Goal: Transaction & Acquisition: Purchase product/service

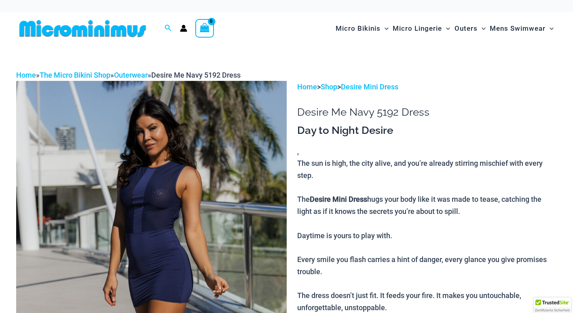
scroll to position [189, 0]
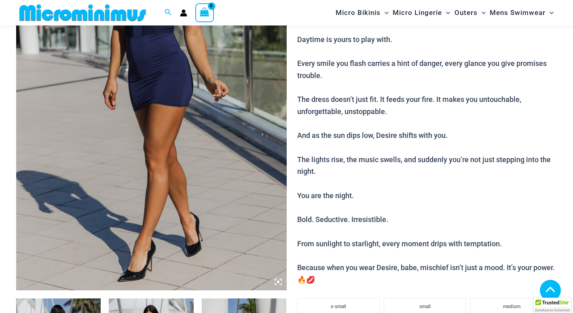
type input "**********"
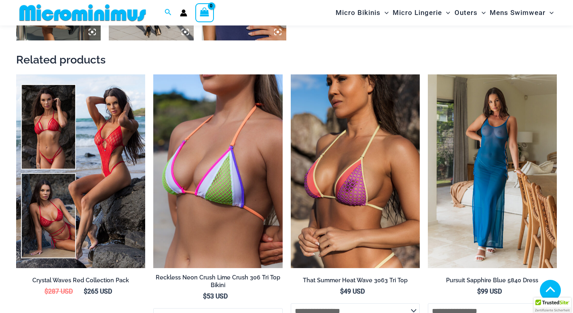
scroll to position [884, 0]
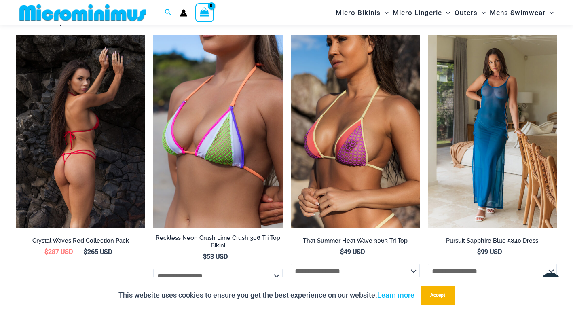
click at [86, 166] on img at bounding box center [80, 132] width 129 height 194
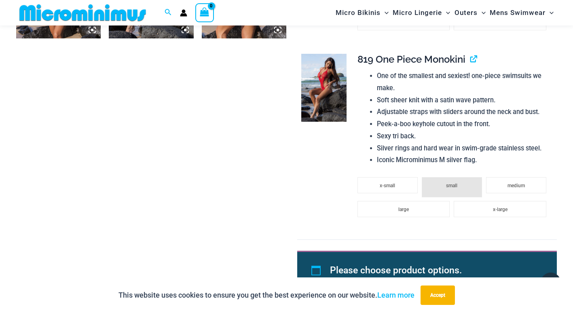
scroll to position [852, 0]
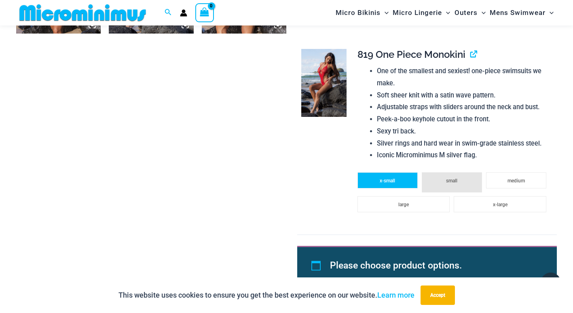
click at [392, 187] on li "x-small" at bounding box center [388, 180] width 60 height 16
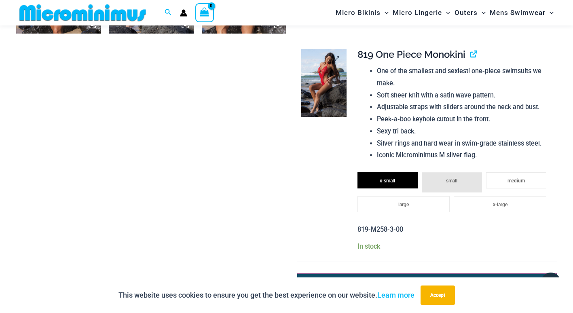
click at [331, 85] on img at bounding box center [323, 83] width 45 height 68
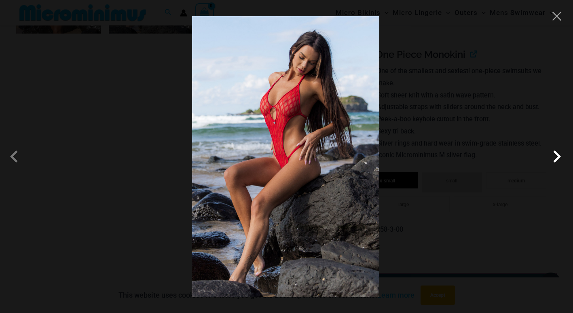
click at [556, 156] on span at bounding box center [557, 156] width 24 height 24
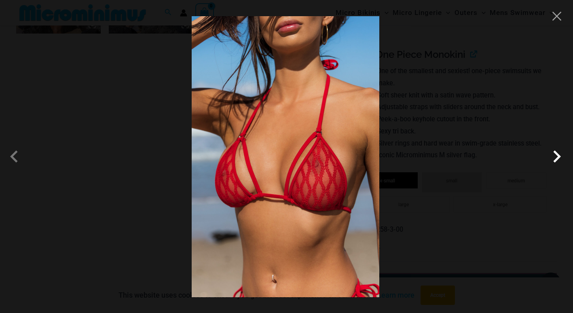
click at [556, 156] on span at bounding box center [557, 156] width 24 height 24
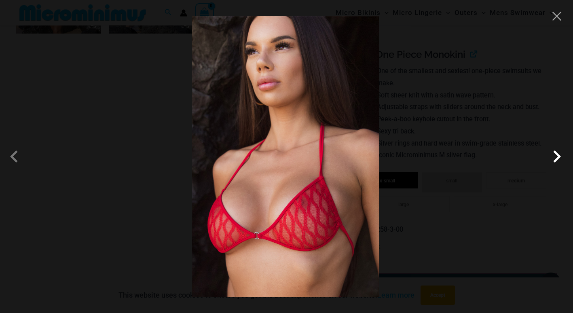
click at [556, 156] on span at bounding box center [557, 156] width 24 height 24
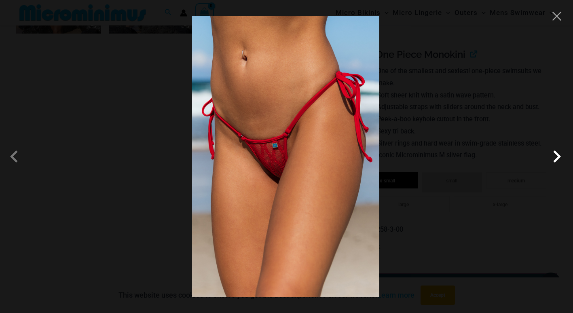
click at [556, 156] on span at bounding box center [557, 156] width 24 height 24
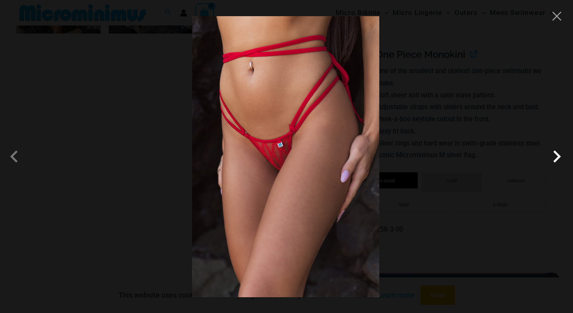
click at [556, 156] on span at bounding box center [557, 156] width 24 height 24
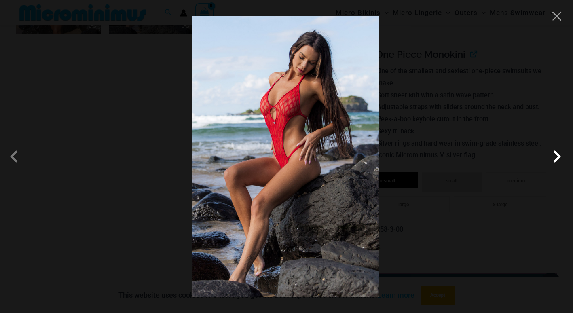
click at [556, 156] on span at bounding box center [557, 156] width 24 height 24
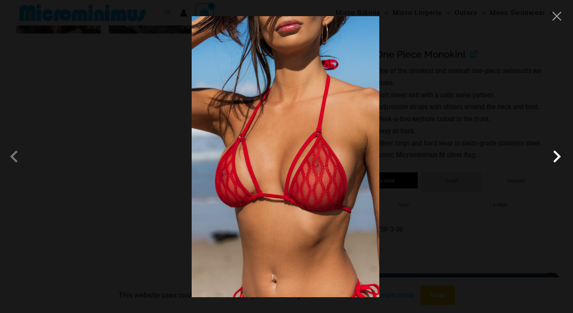
click at [556, 156] on span at bounding box center [557, 156] width 24 height 24
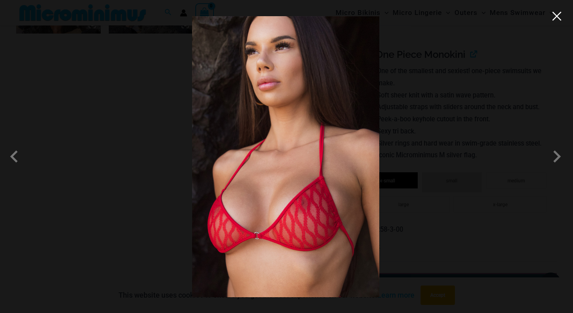
click at [557, 14] on button "Close" at bounding box center [557, 16] width 12 height 12
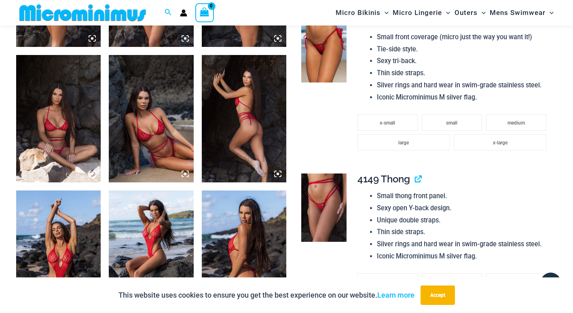
scroll to position [563, 0]
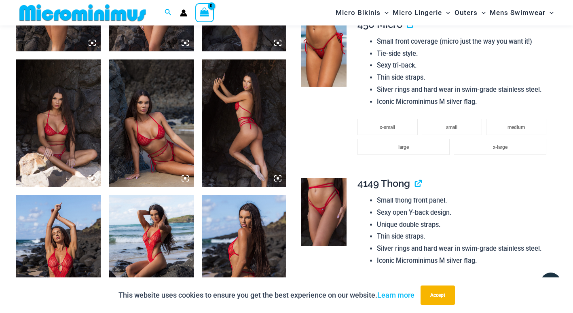
click at [245, 250] on img at bounding box center [244, 258] width 85 height 127
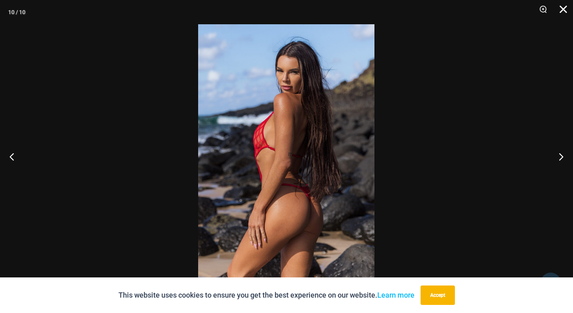
click at [564, 10] on button "Close" at bounding box center [561, 12] width 20 height 24
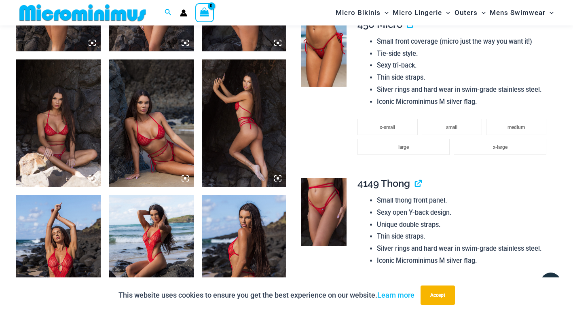
scroll to position [0, 0]
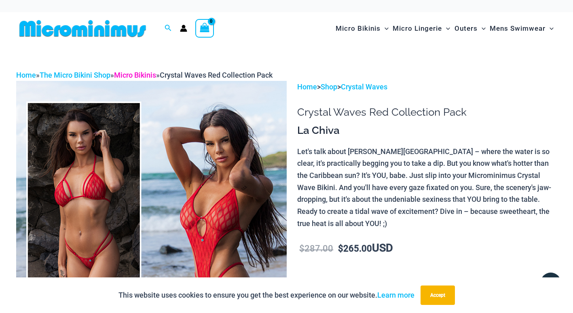
click at [156, 78] on link "Micro Bikinis" at bounding box center [135, 75] width 42 height 8
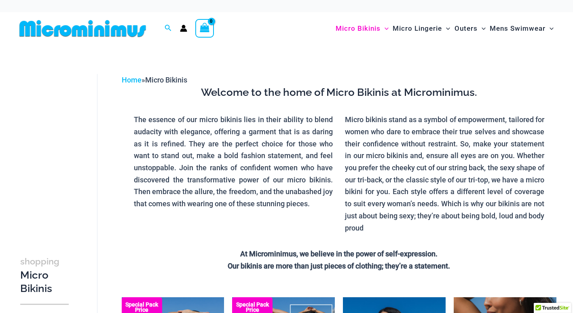
type input "**********"
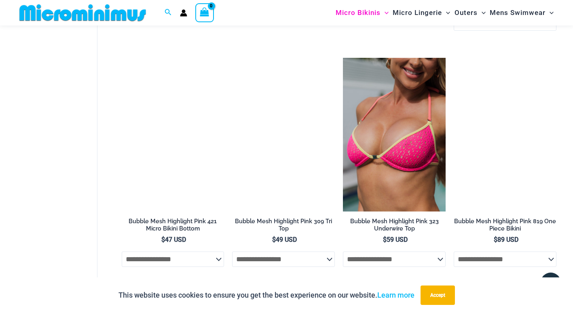
scroll to position [940, 0]
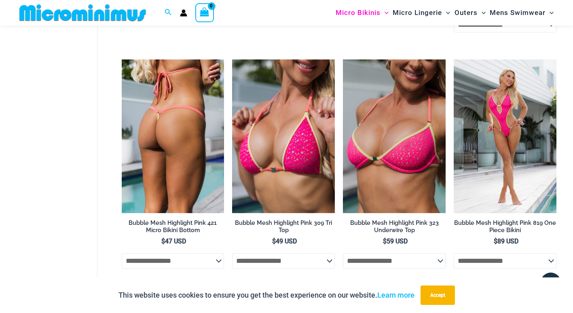
click at [164, 131] on img at bounding box center [173, 136] width 103 height 154
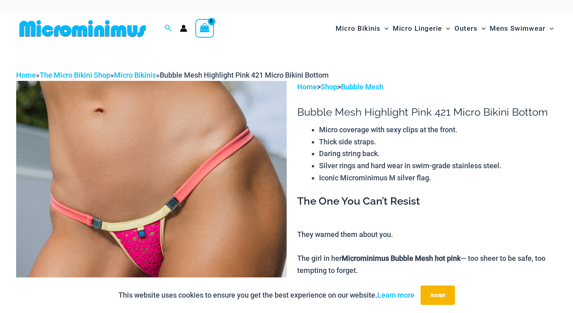
type input "**********"
click at [206, 210] on img at bounding box center [151, 284] width 271 height 406
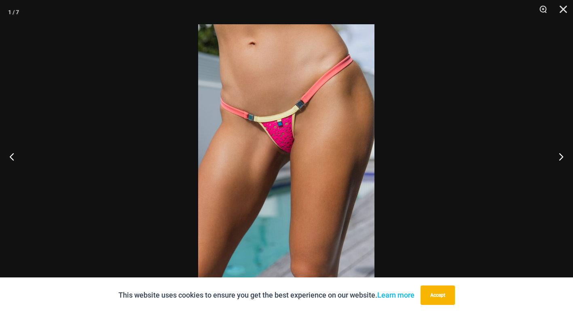
click at [280, 139] on img at bounding box center [286, 156] width 176 height 265
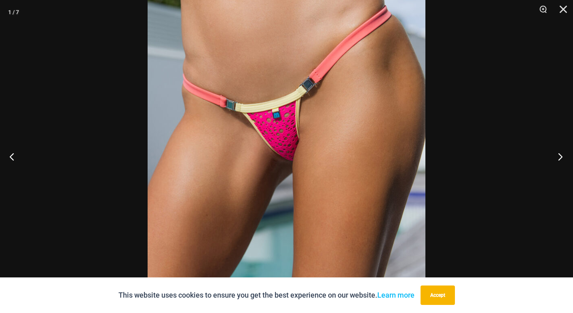
click at [559, 157] on button "Next" at bounding box center [558, 156] width 30 height 40
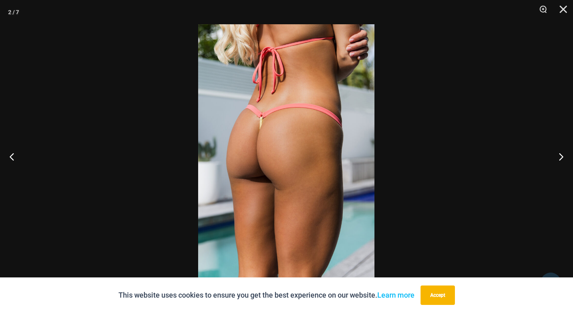
click at [264, 133] on img at bounding box center [286, 156] width 176 height 265
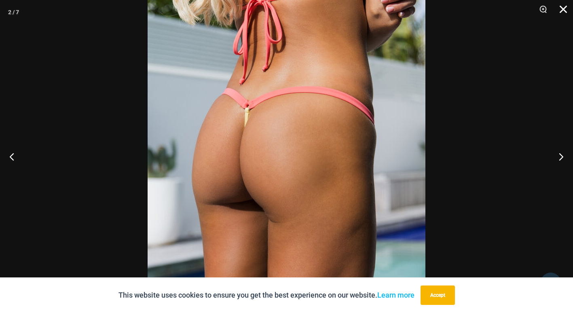
click at [566, 7] on button "Close" at bounding box center [561, 12] width 20 height 24
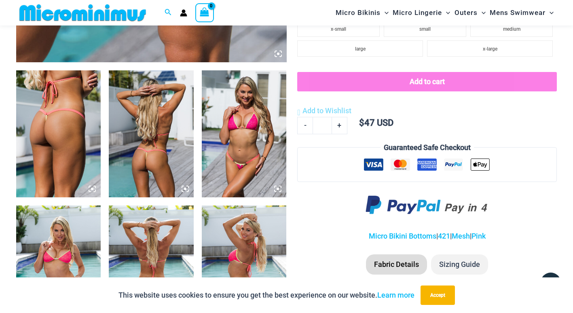
scroll to position [421, 0]
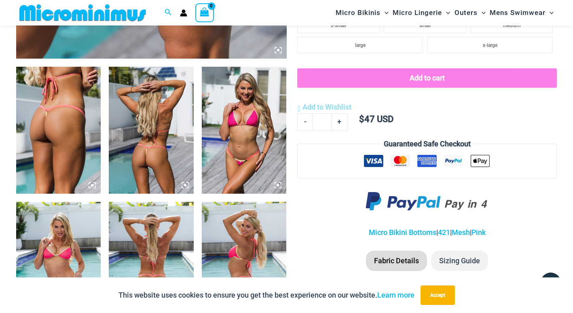
click at [151, 157] on img at bounding box center [151, 130] width 85 height 127
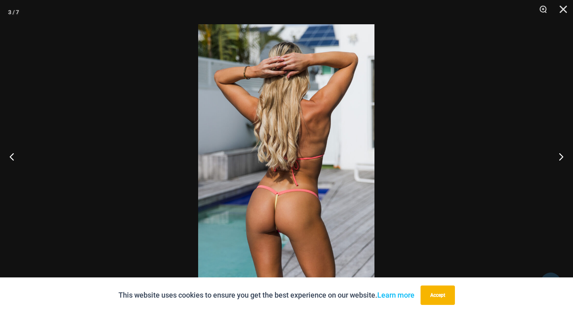
click at [275, 214] on img at bounding box center [286, 156] width 176 height 265
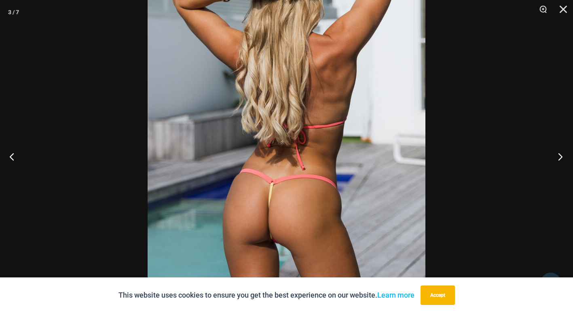
click at [560, 155] on button "Next" at bounding box center [558, 156] width 30 height 40
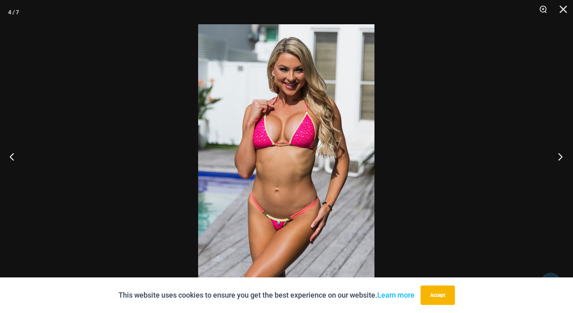
click at [560, 155] on button "Next" at bounding box center [558, 156] width 30 height 40
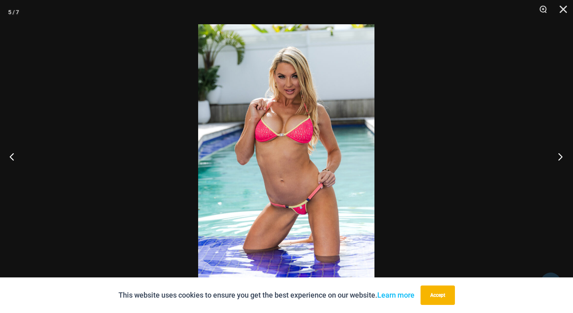
click at [560, 155] on button "Next" at bounding box center [558, 156] width 30 height 40
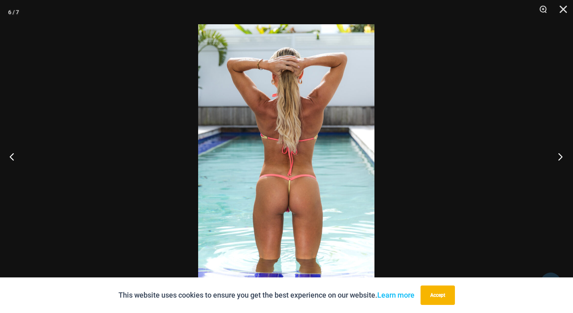
click at [560, 155] on button "Next" at bounding box center [558, 156] width 30 height 40
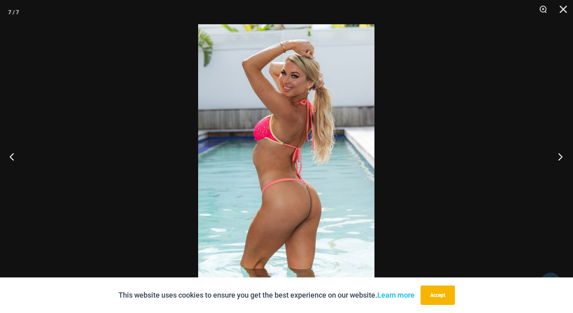
click at [560, 155] on button "Next" at bounding box center [558, 156] width 30 height 40
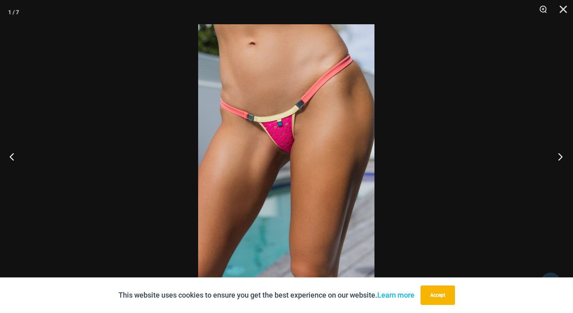
click at [560, 155] on button "Next" at bounding box center [558, 156] width 30 height 40
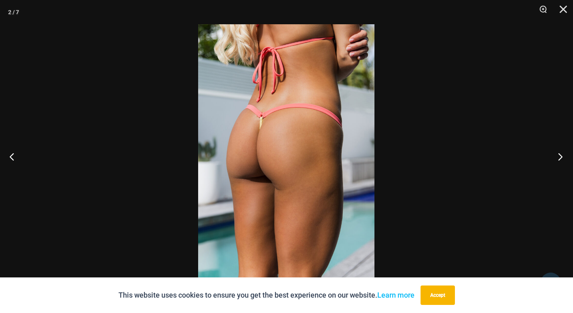
click at [560, 155] on button "Next" at bounding box center [558, 156] width 30 height 40
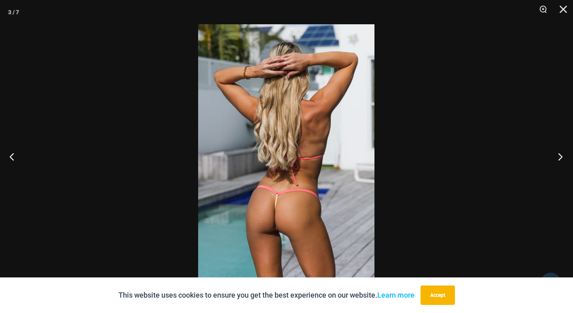
click at [560, 155] on button "Next" at bounding box center [558, 156] width 30 height 40
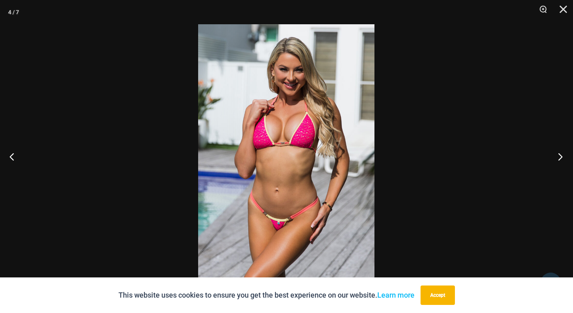
click at [560, 155] on button "Next" at bounding box center [558, 156] width 30 height 40
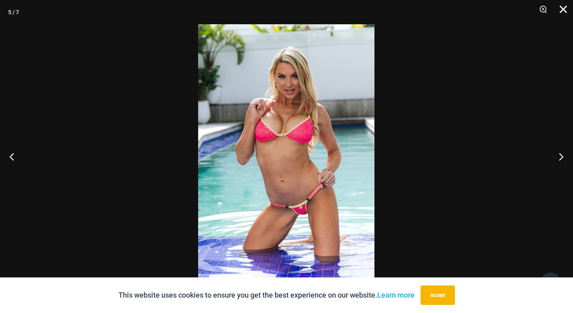
click at [563, 11] on button "Close" at bounding box center [561, 12] width 20 height 24
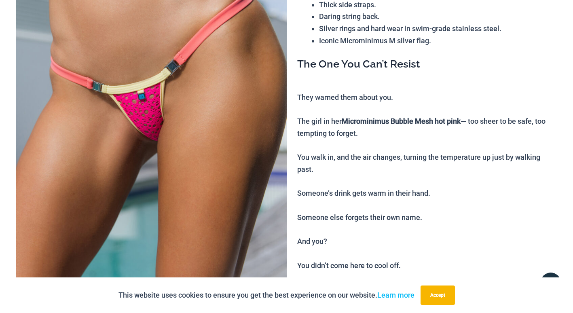
scroll to position [0, 0]
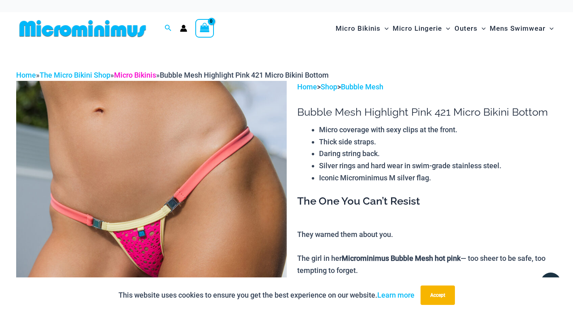
click at [156, 72] on link "Micro Bikinis" at bounding box center [135, 75] width 42 height 8
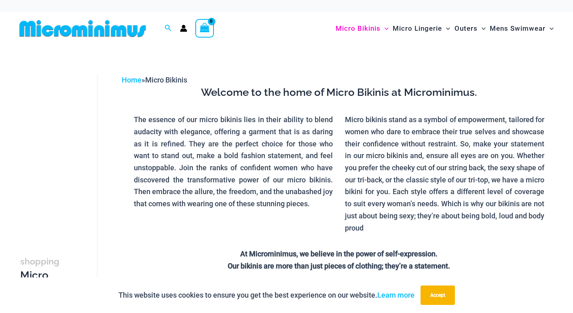
type input "**********"
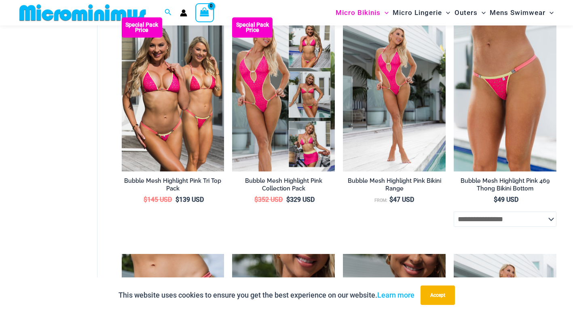
scroll to position [750, 0]
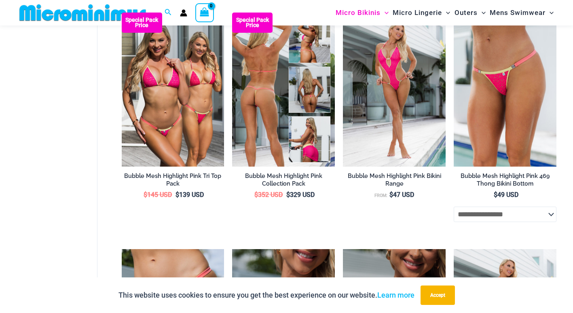
click at [289, 90] on img at bounding box center [283, 90] width 103 height 154
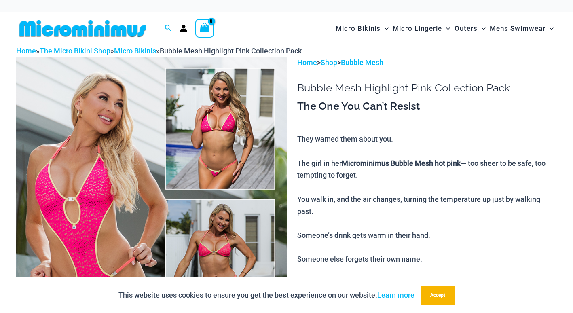
type input "**********"
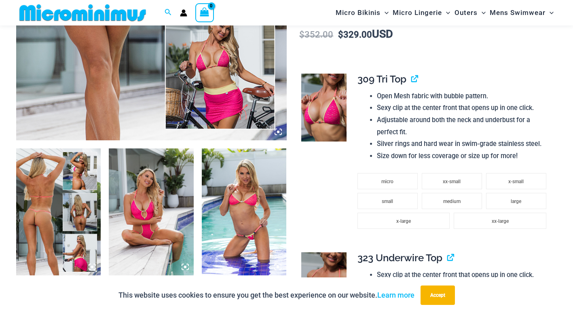
scroll to position [317, 0]
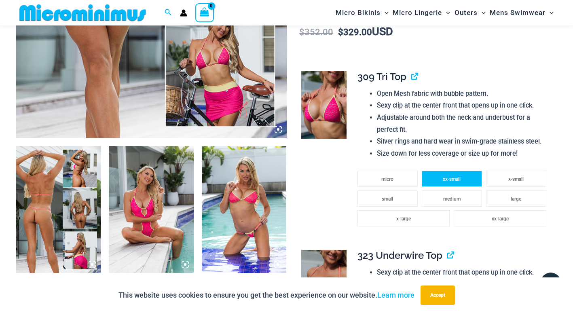
click at [454, 176] on span "xx-small" at bounding box center [452, 179] width 18 height 6
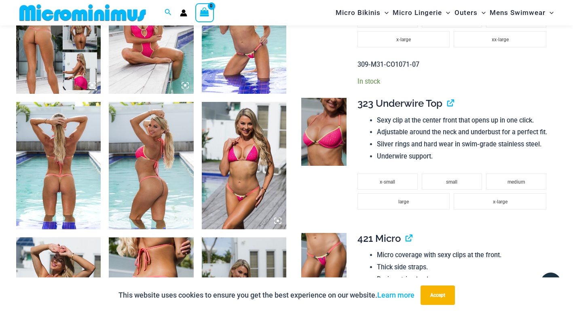
scroll to position [502, 0]
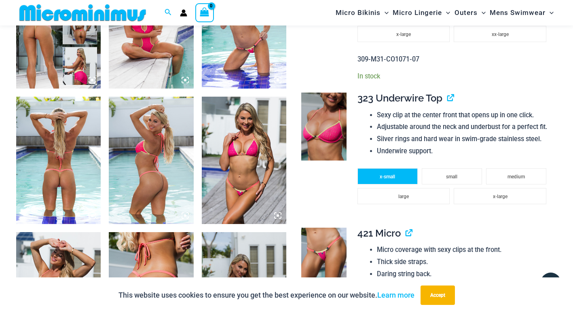
click at [380, 183] on li "x-small" at bounding box center [388, 176] width 60 height 16
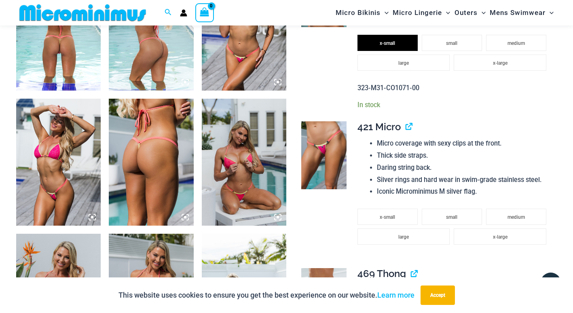
scroll to position [638, 0]
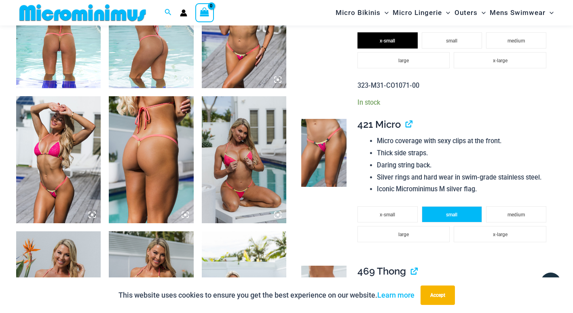
click at [443, 210] on li "small" at bounding box center [452, 214] width 60 height 16
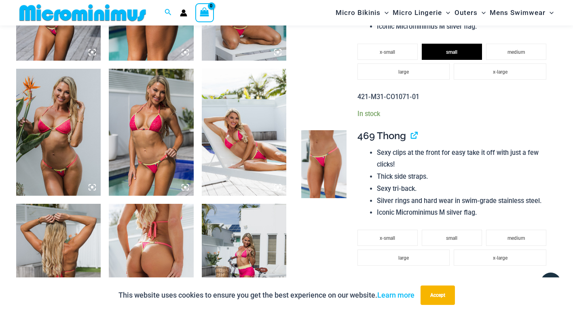
scroll to position [803, 0]
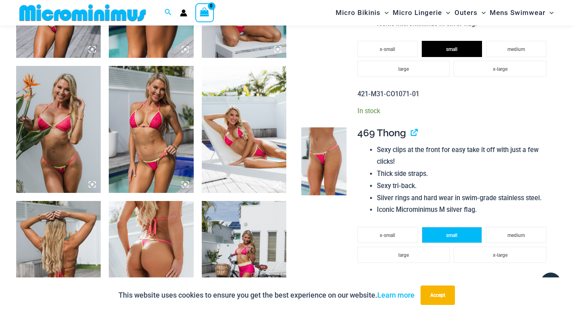
click at [449, 235] on span "small" at bounding box center [451, 236] width 11 height 6
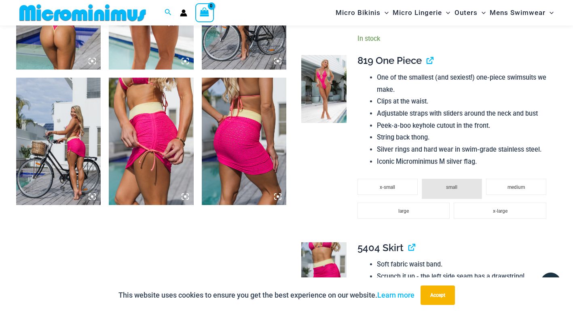
scroll to position [1066, 0]
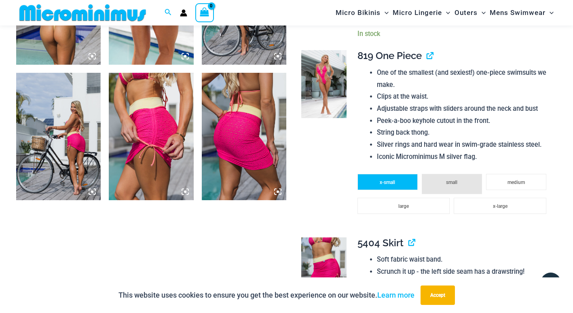
drag, startPoint x: 407, startPoint y: 181, endPoint x: 401, endPoint y: 181, distance: 5.7
click at [401, 181] on li "x-small" at bounding box center [388, 182] width 60 height 16
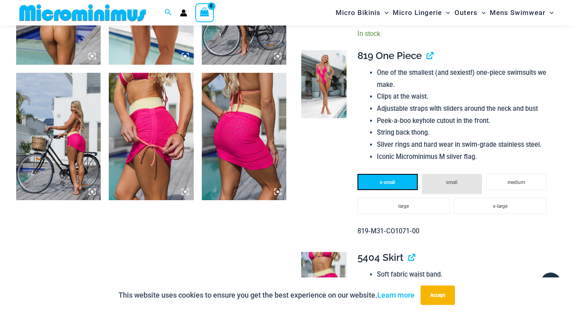
click at [401, 181] on li "x-small" at bounding box center [388, 182] width 60 height 16
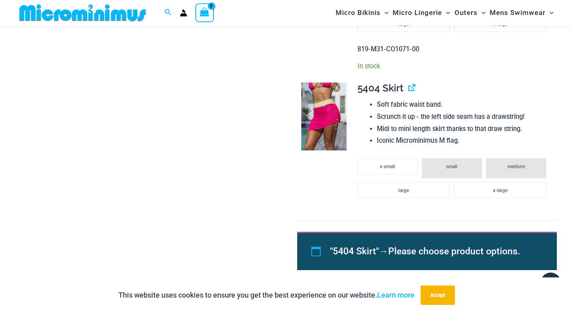
scroll to position [1251, 0]
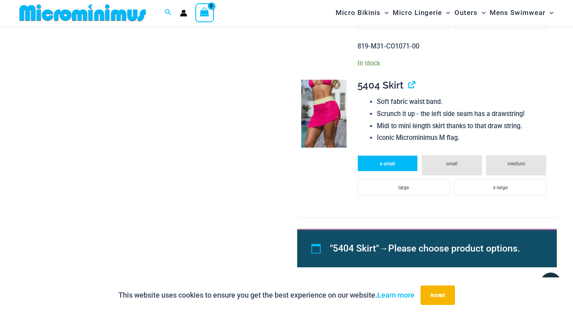
click at [391, 162] on span "x-small" at bounding box center [387, 164] width 15 height 6
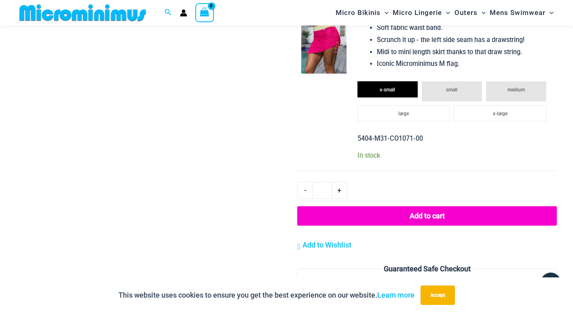
scroll to position [1285, 0]
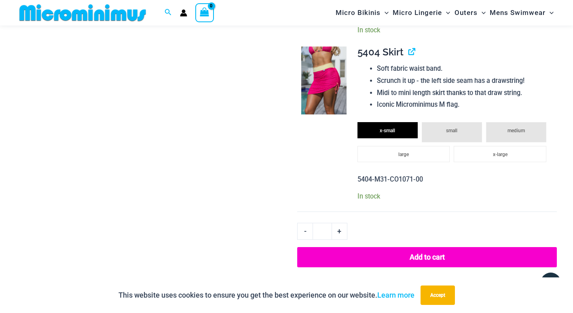
click at [432, 254] on button "Add to cart" at bounding box center [427, 257] width 260 height 20
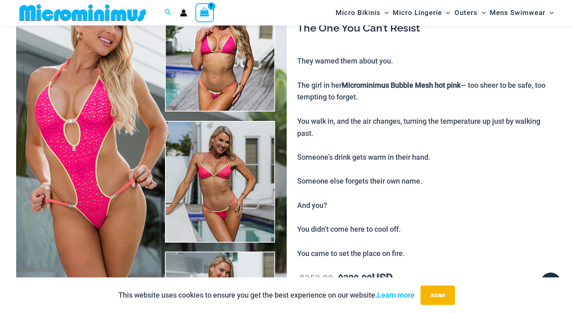
scroll to position [0, 0]
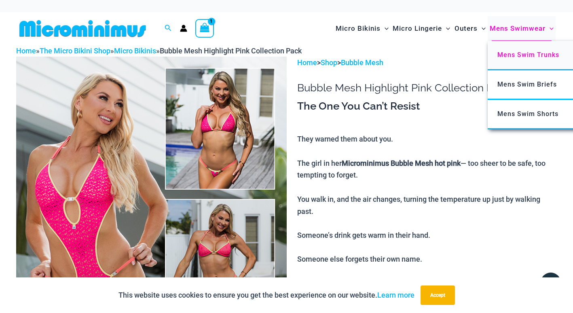
click at [534, 55] on span "Mens Swim Trunks" at bounding box center [529, 55] width 62 height 8
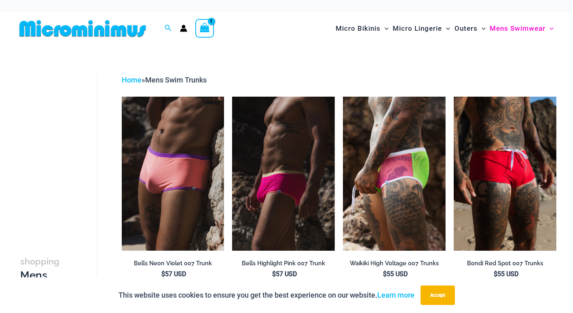
type input "**********"
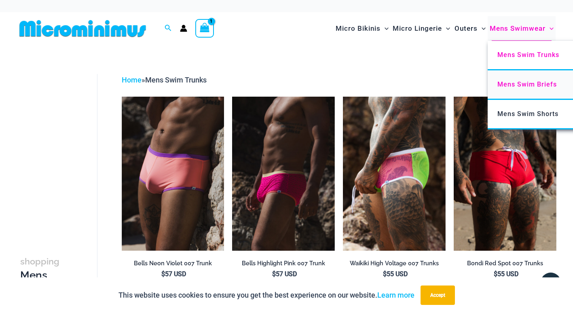
click at [541, 85] on span "Mens Swim Briefs" at bounding box center [527, 85] width 59 height 8
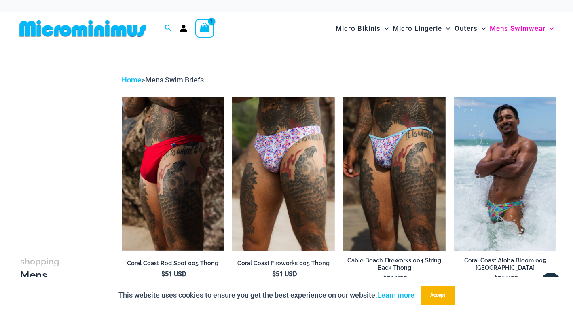
type input "**********"
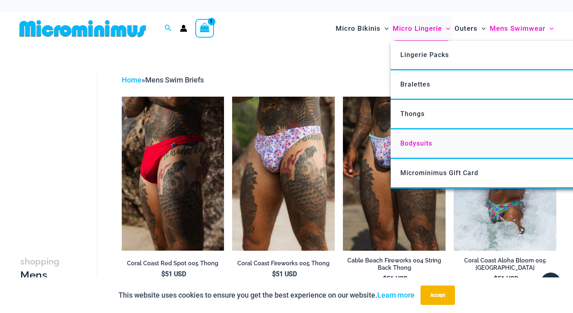
click at [410, 146] on span "Bodysuits" at bounding box center [417, 144] width 32 height 8
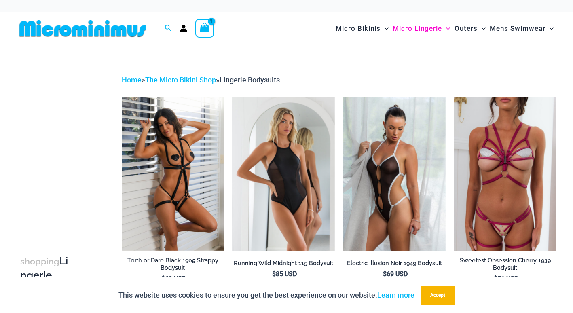
type input "**********"
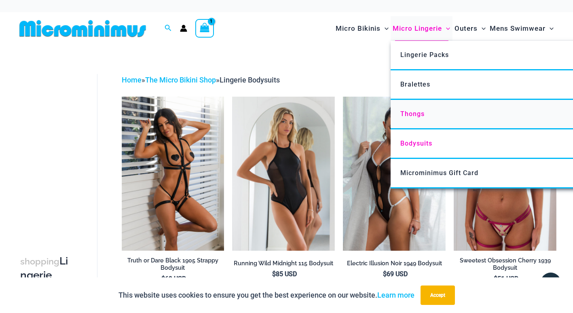
click at [411, 114] on span "Thongs" at bounding box center [413, 114] width 24 height 8
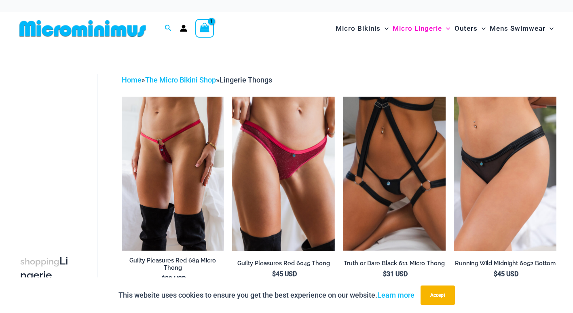
type input "**********"
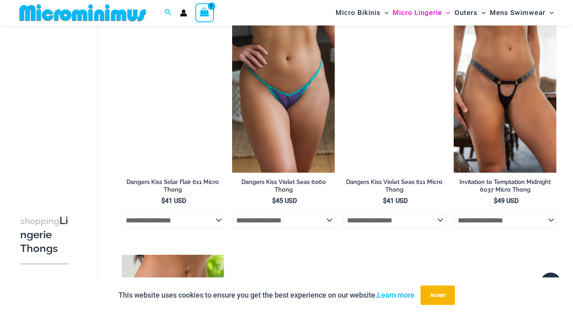
scroll to position [540, 0]
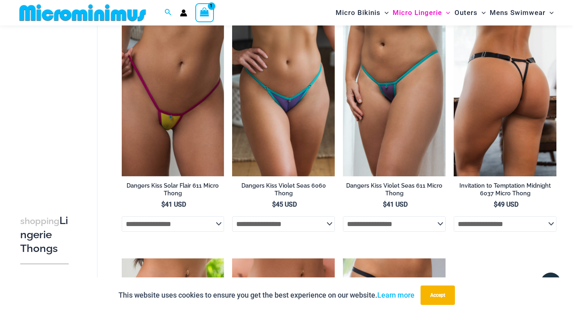
click at [530, 66] on img at bounding box center [505, 99] width 103 height 154
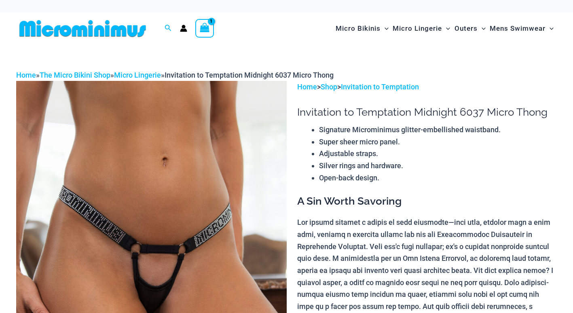
scroll to position [78, 0]
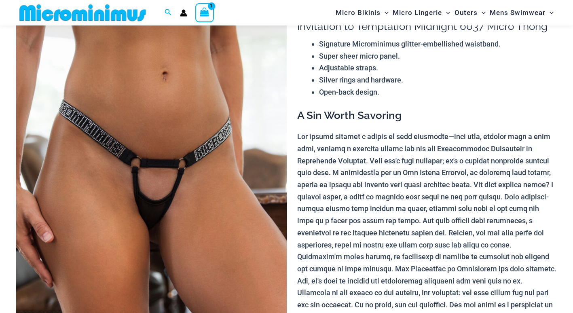
type input "**********"
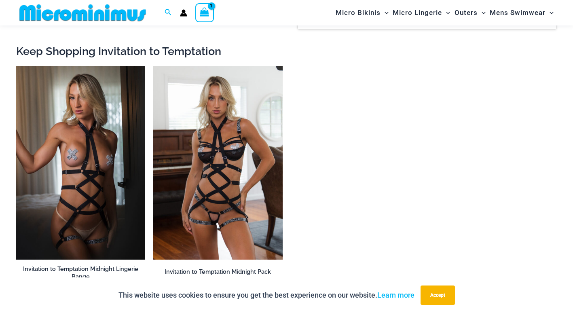
scroll to position [819, 0]
